Goal: Information Seeking & Learning: Find specific fact

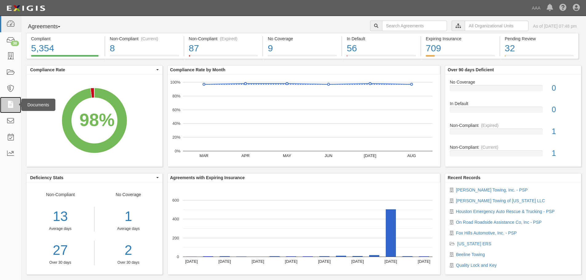
click at [11, 105] on icon at bounding box center [10, 105] width 9 height 7
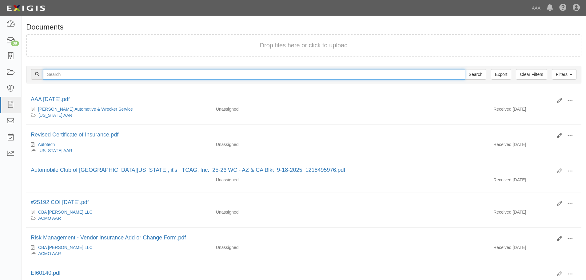
click at [69, 72] on input "text" at bounding box center [254, 74] width 422 height 10
type input "inter city to"
click at [465, 69] on input "Search" at bounding box center [476, 74] width 22 height 10
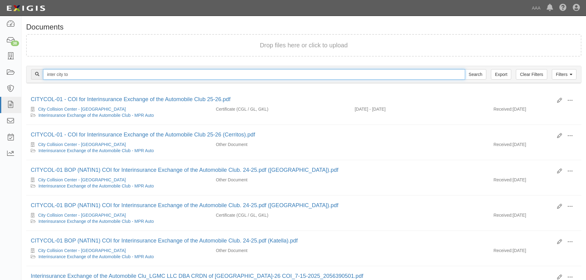
click at [86, 76] on input "inter city to" at bounding box center [254, 74] width 422 height 10
type input "inter city tow"
click at [465, 69] on input "Search" at bounding box center [476, 74] width 22 height 10
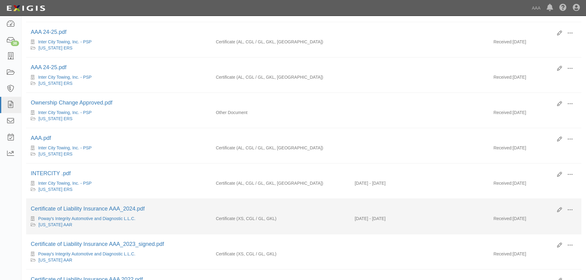
scroll to position [191, 0]
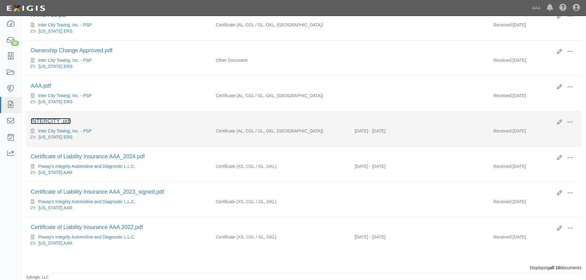
click at [40, 122] on link "INTERCITY .pdf" at bounding box center [51, 121] width 40 height 6
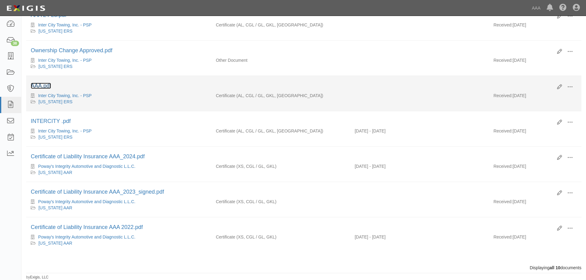
click at [46, 85] on link "AAA.pdf" at bounding box center [41, 86] width 20 height 6
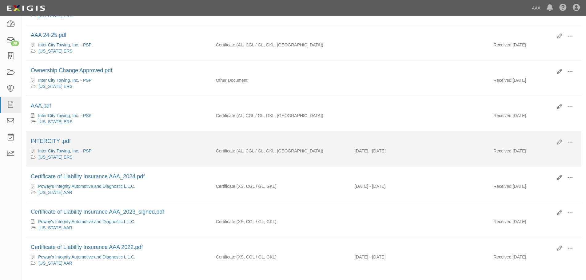
scroll to position [160, 0]
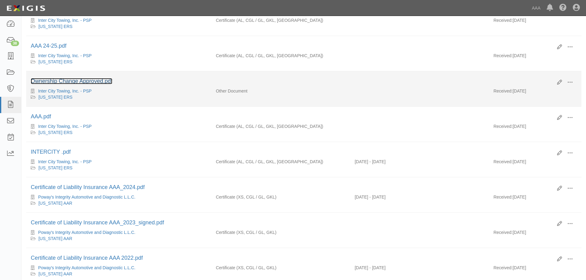
click at [90, 81] on link "Ownership Change Approved.pdf" at bounding box center [72, 81] width 82 height 6
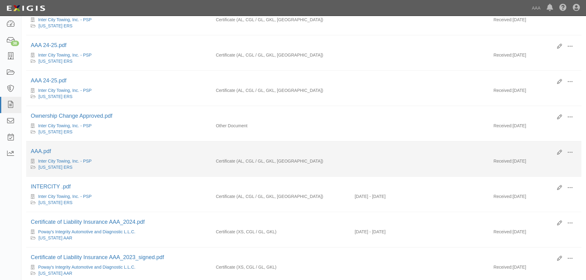
scroll to position [98, 0]
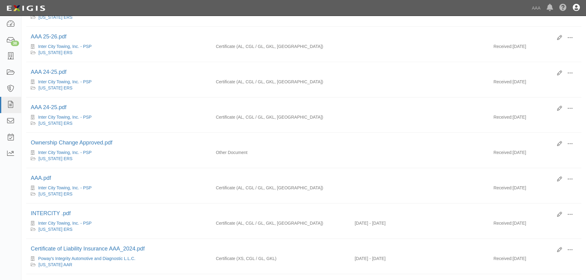
click at [575, 7] on icon at bounding box center [576, 7] width 7 height 7
click at [546, 37] on link "Sign Out" at bounding box center [558, 36] width 49 height 12
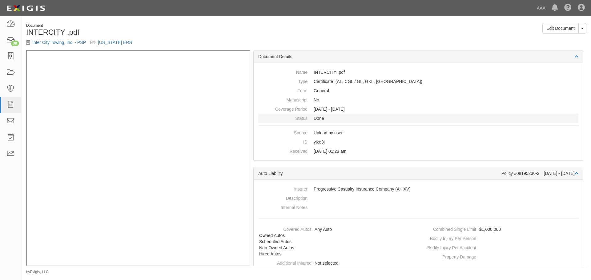
click at [395, 119] on dd "Done" at bounding box center [418, 118] width 320 height 9
drag, startPoint x: 326, startPoint y: 165, endPoint x: 323, endPoint y: 162, distance: 4.1
click at [326, 166] on div "Document Details Name INTERCITY .pdf Type Certificate (AL, CGL / GL, GKL, OH) F…" at bounding box center [418, 158] width 336 height 216
